Goal: Check status: Check status

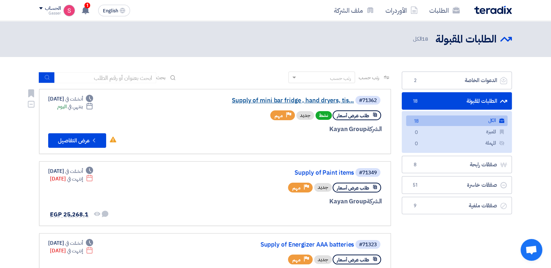
click at [323, 99] on link "Supply of mini bar fridge , hand dryers, tis..." at bounding box center [281, 100] width 145 height 7
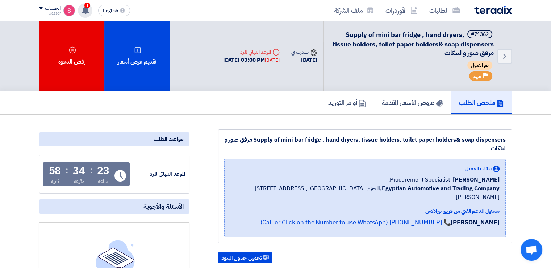
click at [86, 8] on use at bounding box center [85, 10] width 7 height 8
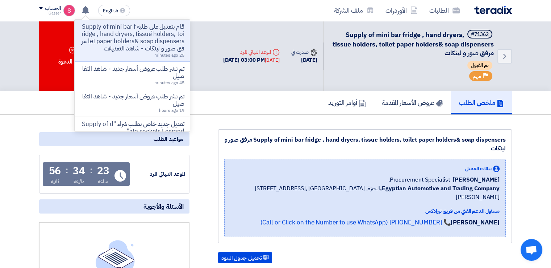
click at [155, 47] on p "قام بتعديل علي طلبه Supply of mini bar fridge , hand dryers, tissue holders, to…" at bounding box center [132, 37] width 104 height 29
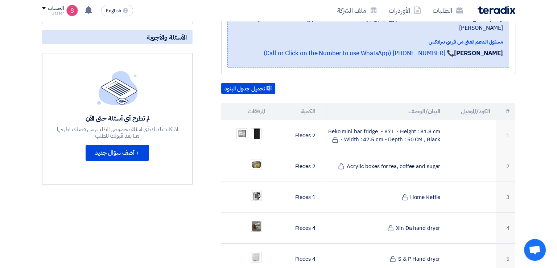
scroll to position [338, 0]
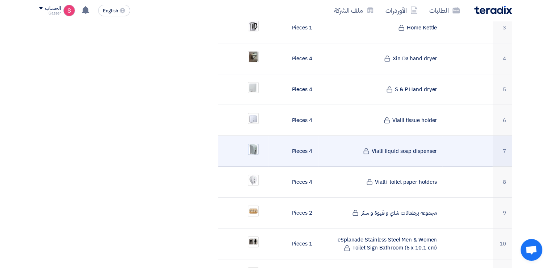
click at [255, 142] on img at bounding box center [253, 148] width 10 height 13
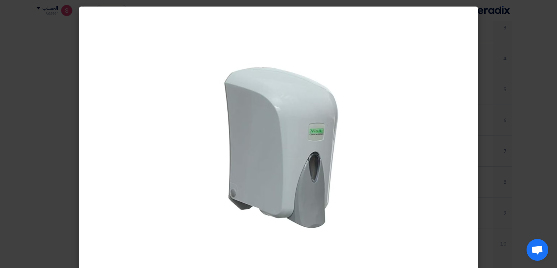
click at [515, 160] on modal-container at bounding box center [278, 134] width 557 height 268
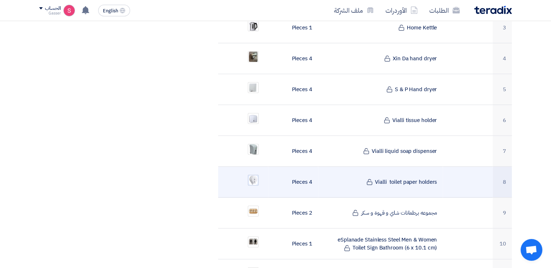
click at [254, 174] on img at bounding box center [253, 179] width 10 height 11
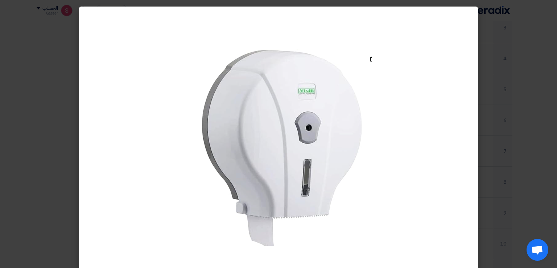
click at [470, 143] on div at bounding box center [278, 146] width 399 height 279
click at [530, 115] on modal-container at bounding box center [278, 134] width 557 height 268
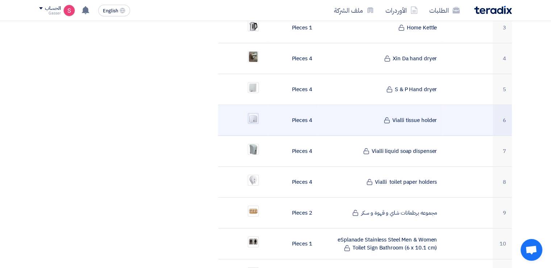
click at [251, 113] on img at bounding box center [253, 118] width 10 height 10
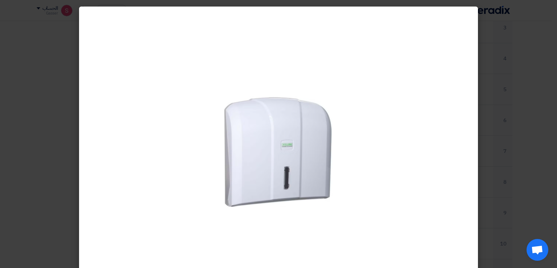
click at [309, 164] on img at bounding box center [278, 146] width 121 height 123
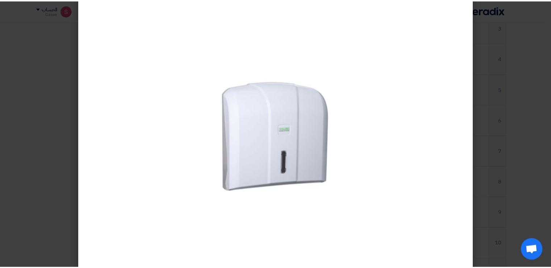
scroll to position [24, 0]
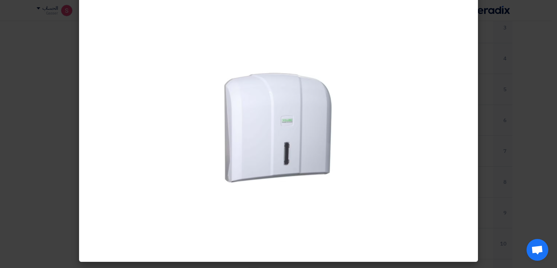
click at [505, 140] on modal-container at bounding box center [278, 134] width 557 height 268
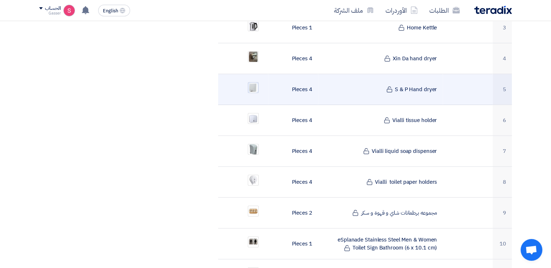
click at [248, 82] on img at bounding box center [253, 87] width 10 height 11
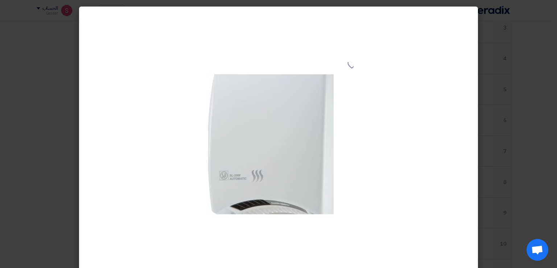
click at [294, 171] on img at bounding box center [278, 146] width 150 height 168
click at [412, 178] on div at bounding box center [278, 146] width 399 height 279
click at [551, 21] on modal-container at bounding box center [278, 134] width 557 height 268
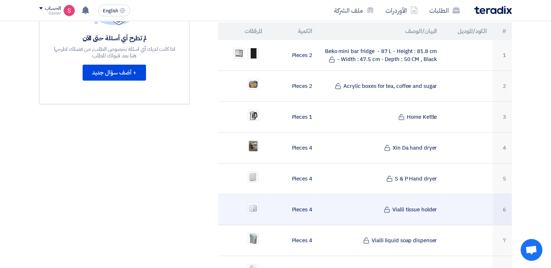
scroll to position [0, 0]
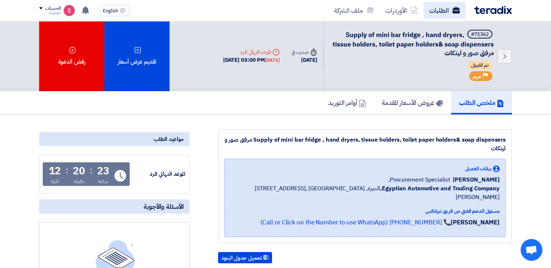
click at [438, 10] on link "الطلبات" at bounding box center [445, 10] width 42 height 17
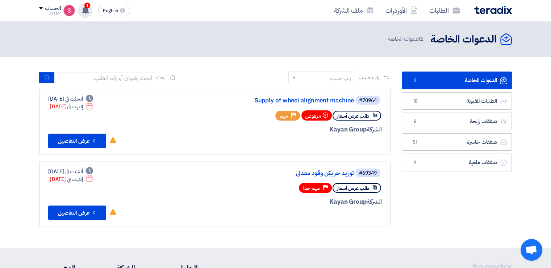
click at [87, 3] on span "1" at bounding box center [87, 6] width 6 height 6
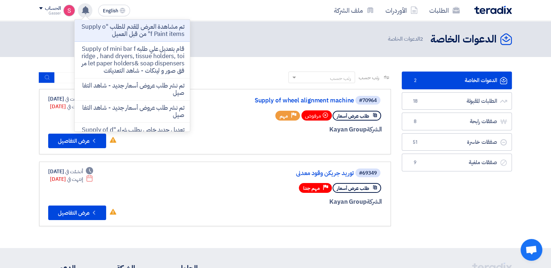
click at [140, 24] on p "تم مشاهدة العرض المقدم للطلب "Supply of Paint items" من قبل العميل" at bounding box center [132, 30] width 104 height 15
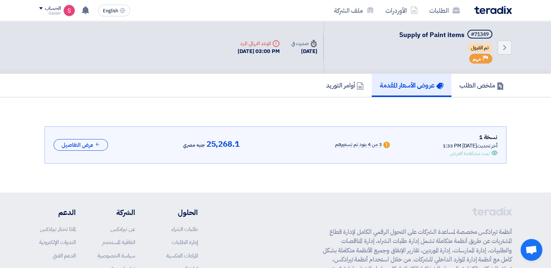
scroll to position [10, 0]
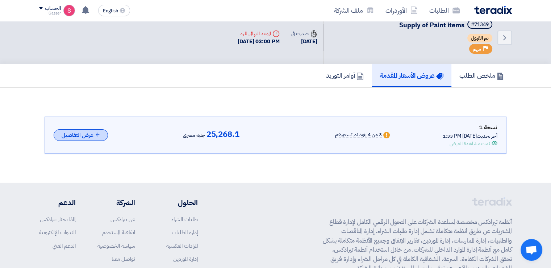
click at [82, 131] on button "عرض التفاصيل" at bounding box center [81, 135] width 54 height 12
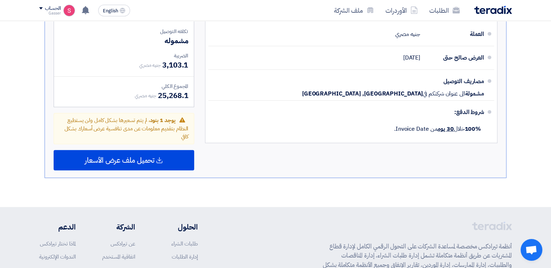
scroll to position [451, 0]
